Goal: Transaction & Acquisition: Purchase product/service

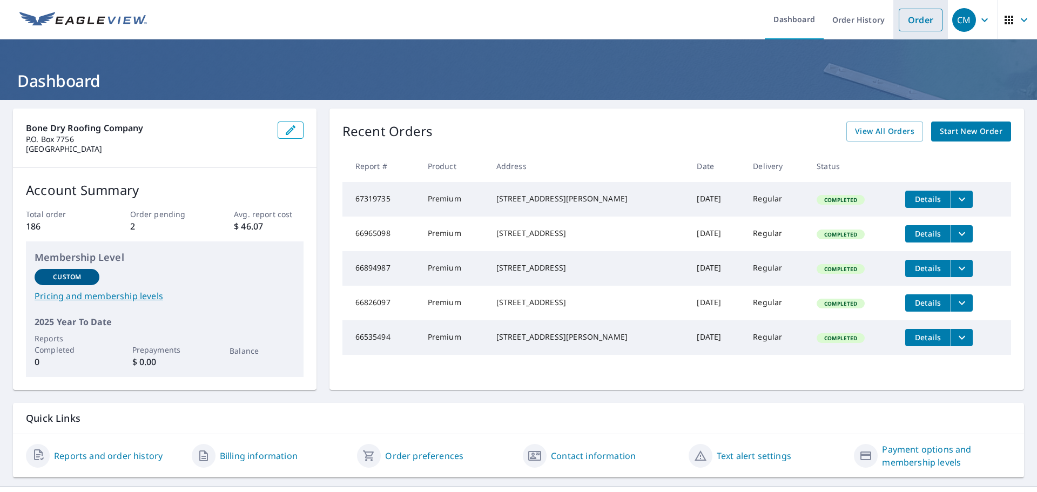
click at [923, 18] on link "Order" at bounding box center [920, 20] width 44 height 23
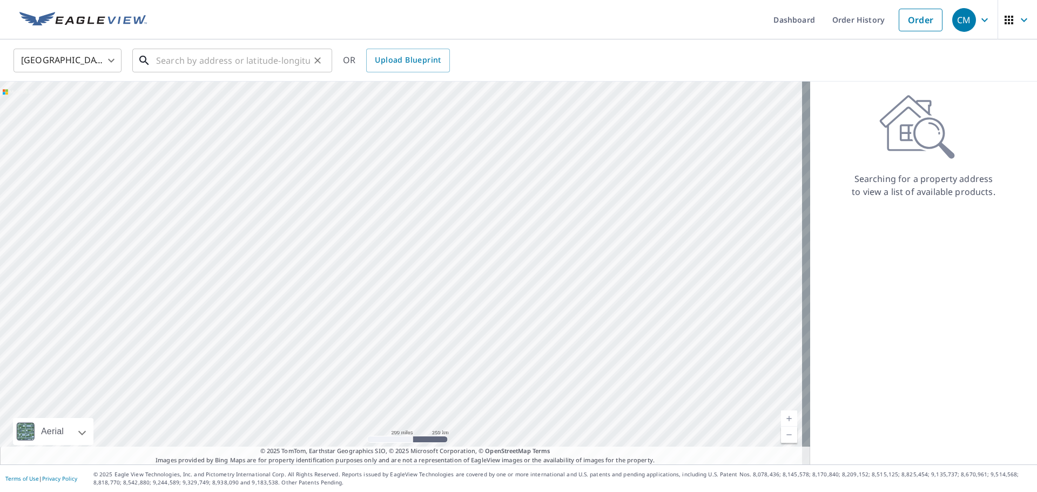
click at [200, 60] on input "text" at bounding box center [233, 60] width 154 height 30
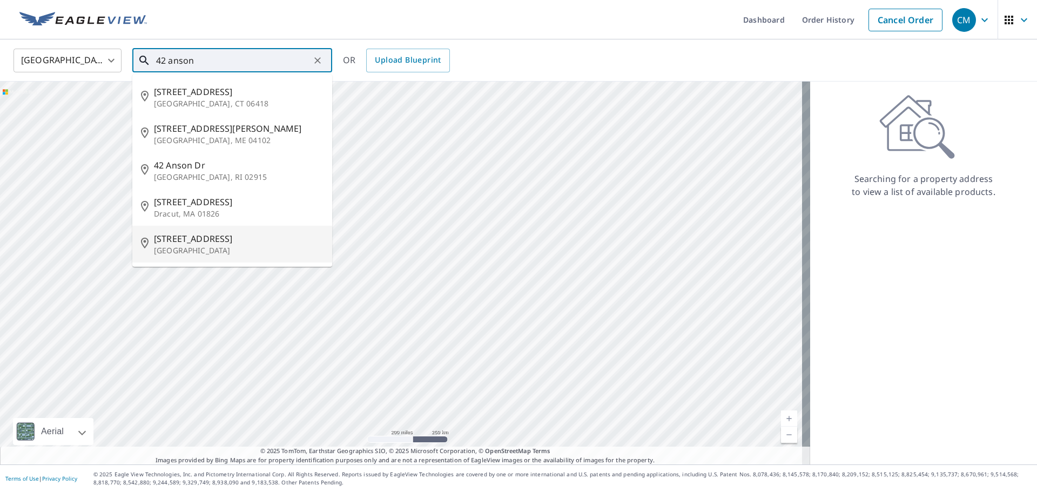
click at [188, 246] on p "[GEOGRAPHIC_DATA]" at bounding box center [239, 250] width 170 height 11
type input "[STREET_ADDRESS]"
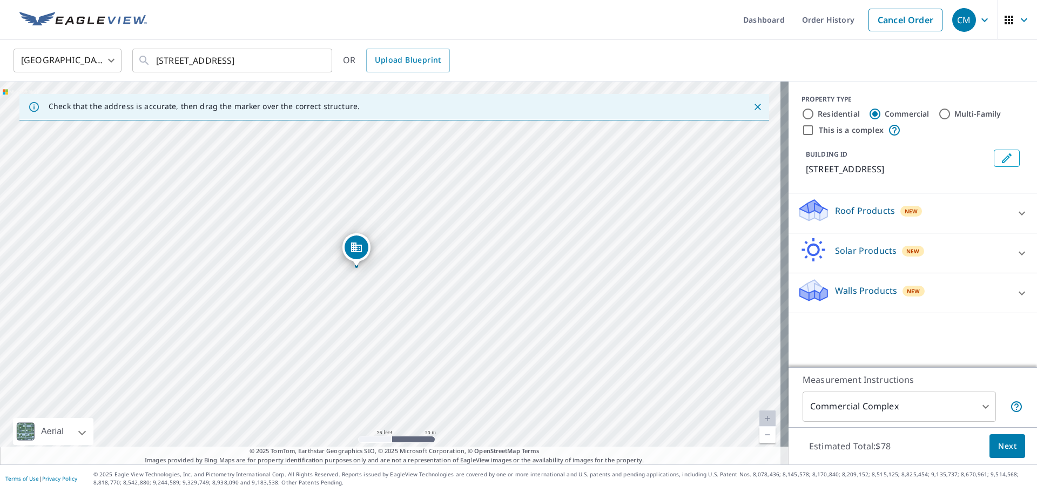
click at [801, 114] on input "Residential" at bounding box center [807, 113] width 13 height 13
radio input "true"
type input "1"
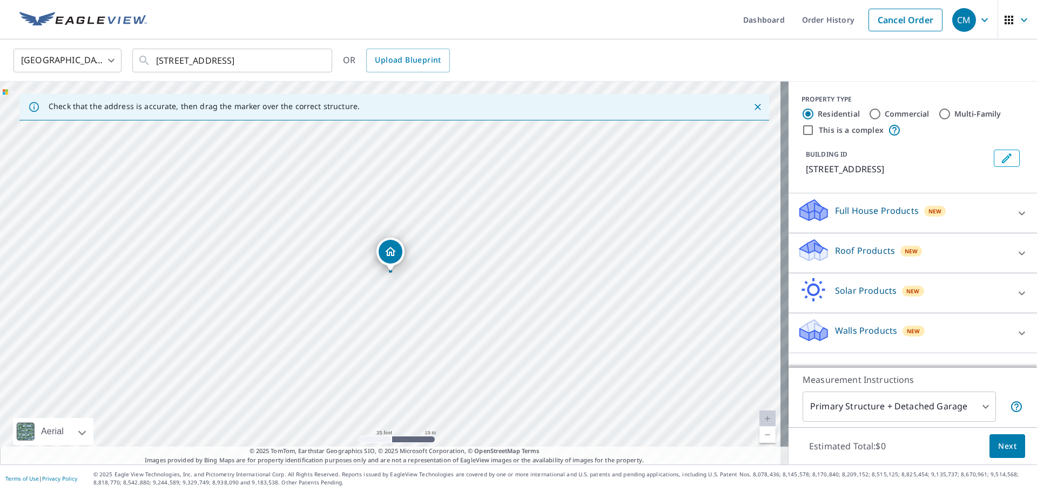
click at [974, 261] on div "Roof Products New" at bounding box center [903, 253] width 212 height 31
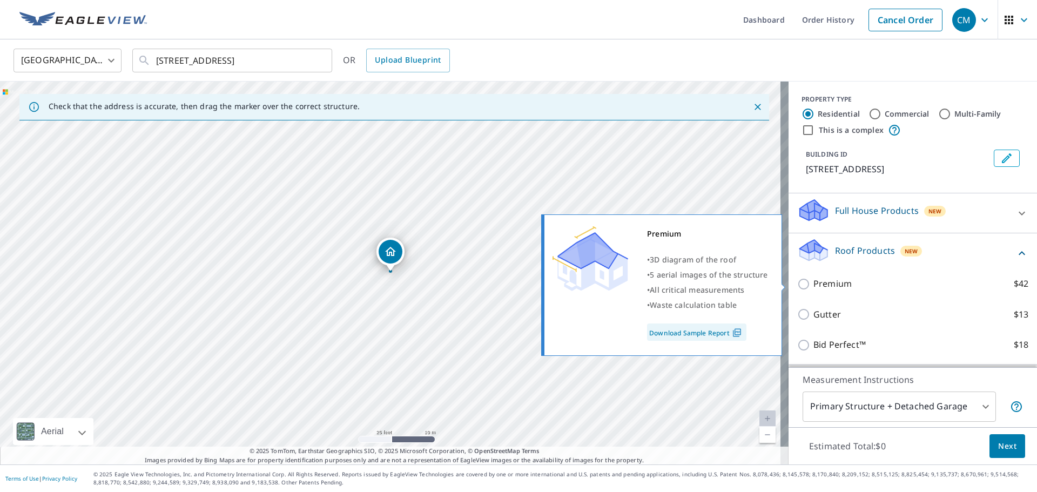
click at [800, 285] on input "Premium $42" at bounding box center [805, 283] width 16 height 13
checkbox input "true"
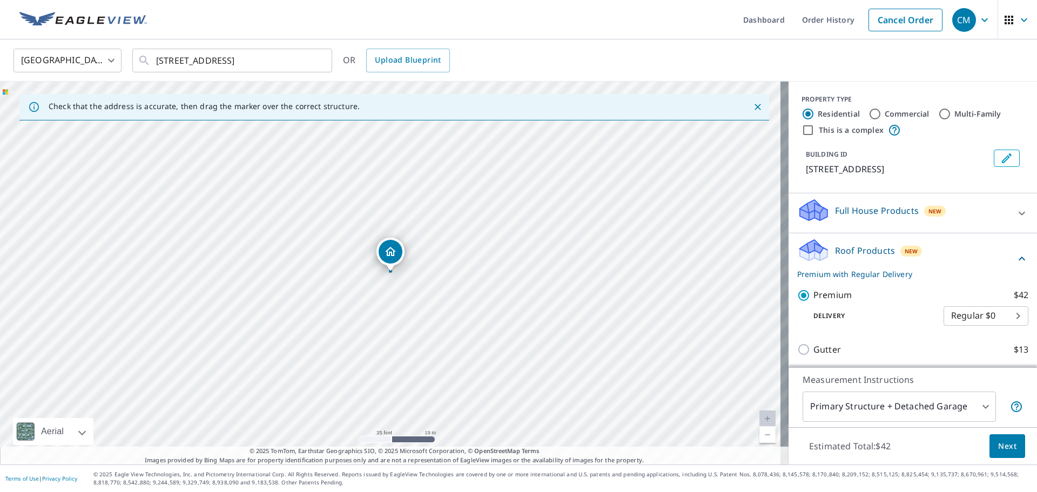
click at [976, 404] on body "CM CM Dashboard Order History Cancel Order CM [GEOGRAPHIC_DATA] [GEOGRAPHIC_DAT…" at bounding box center [518, 246] width 1037 height 492
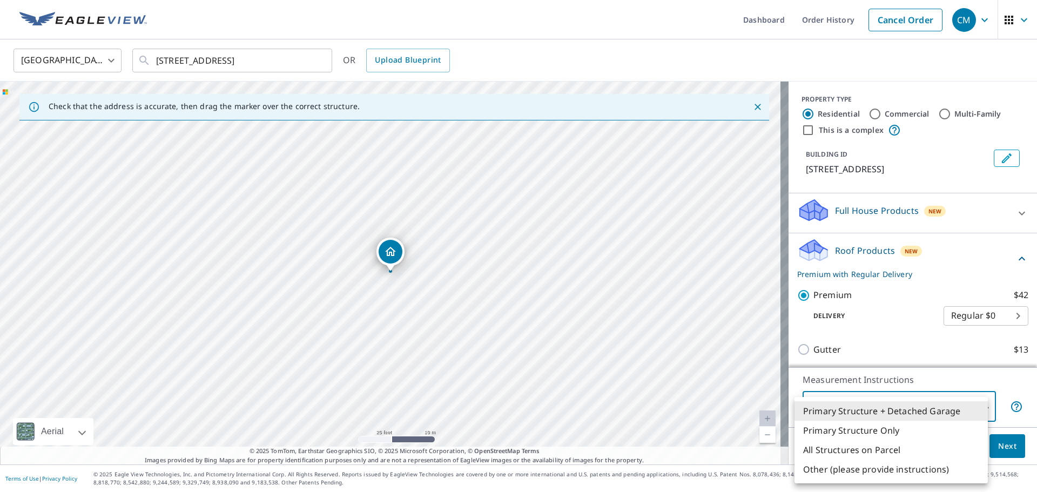
click at [879, 430] on li "Primary Structure Only" at bounding box center [890, 430] width 193 height 19
type input "2"
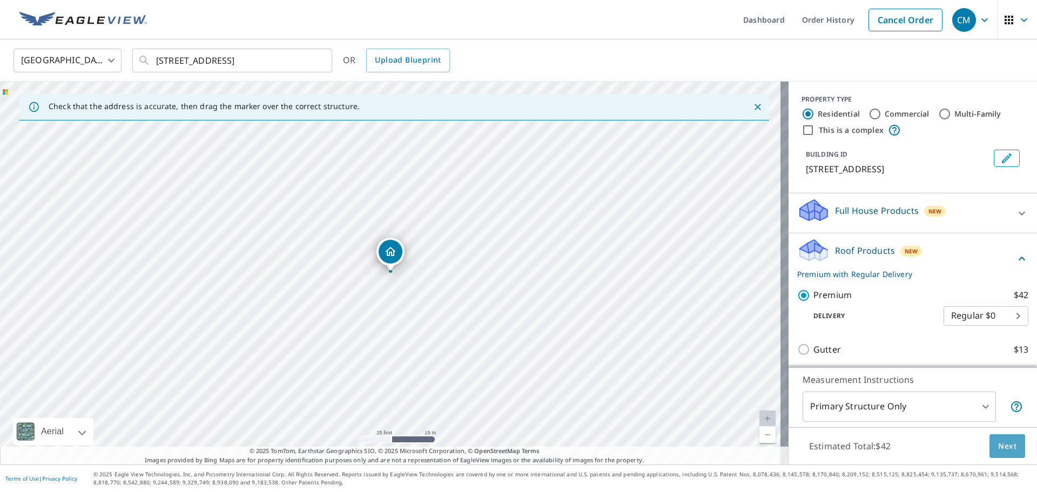
click at [998, 444] on span "Next" at bounding box center [1007, 445] width 18 height 13
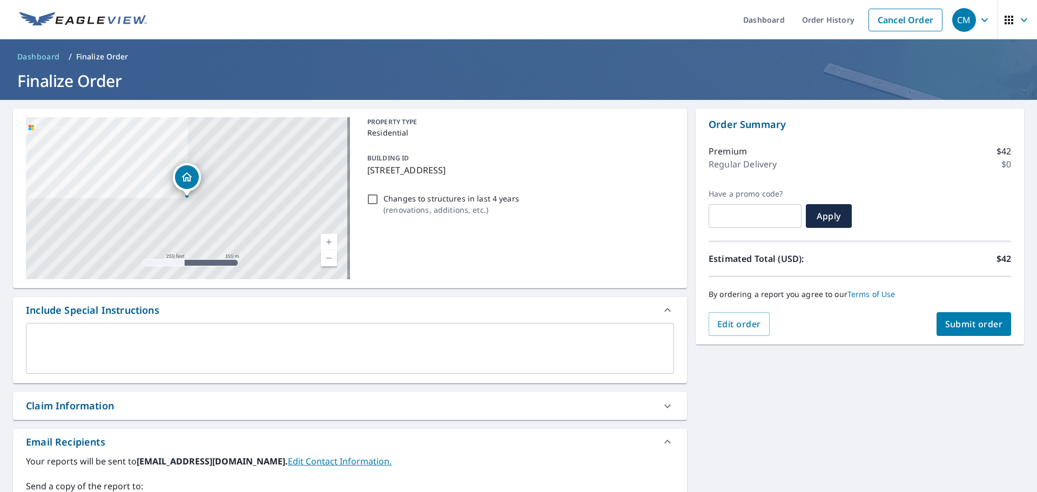
click at [949, 323] on span "Submit order" at bounding box center [974, 324] width 58 height 12
